Goal: Navigation & Orientation: Find specific page/section

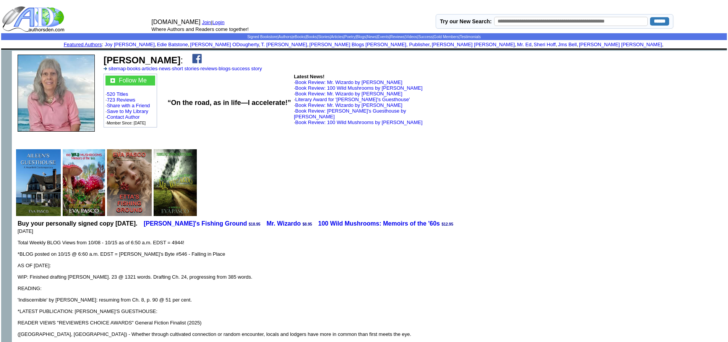
click at [50, 16] on img at bounding box center [34, 19] width 64 height 27
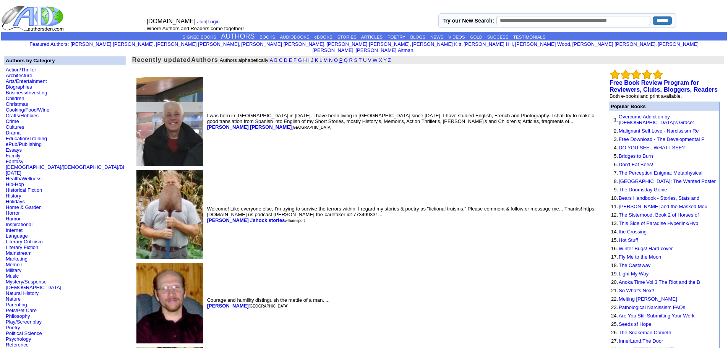
click at [339, 57] on link "P" at bounding box center [340, 60] width 3 height 6
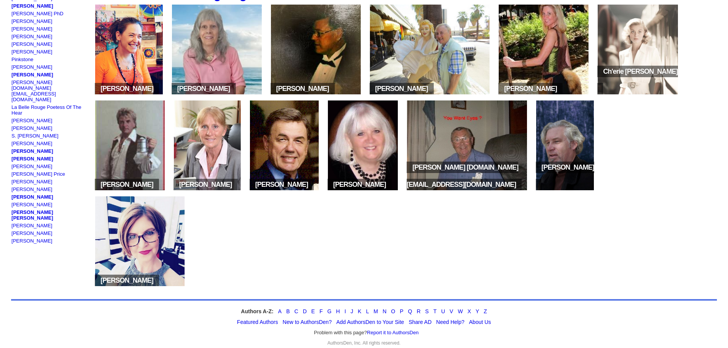
scroll to position [344, 0]
